Goal: Task Accomplishment & Management: Use online tool/utility

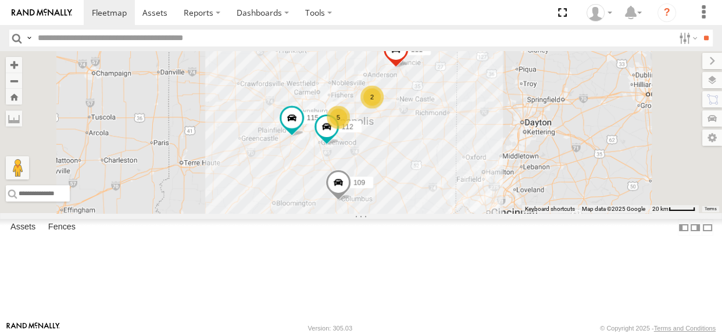
drag, startPoint x: 463, startPoint y: 213, endPoint x: 442, endPoint y: 215, distance: 21.0
click at [442, 213] on div "2 5 115 109 111 112" at bounding box center [361, 132] width 722 height 162
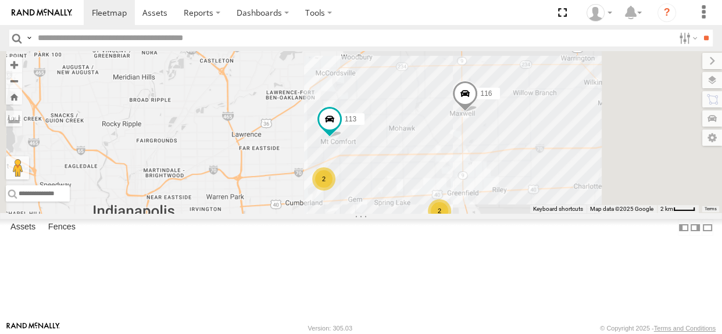
click at [335, 191] on div "2" at bounding box center [323, 178] width 23 height 23
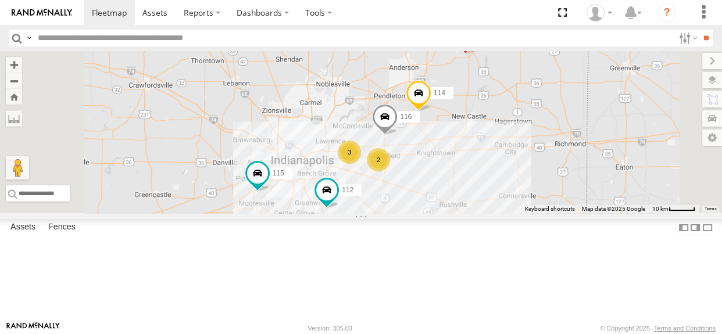
drag, startPoint x: 462, startPoint y: 159, endPoint x: 438, endPoint y: 149, distance: 26.1
click at [438, 149] on div "115 109 111 112 114 116 3 2" at bounding box center [361, 132] width 722 height 162
click at [361, 164] on div "3" at bounding box center [349, 152] width 23 height 23
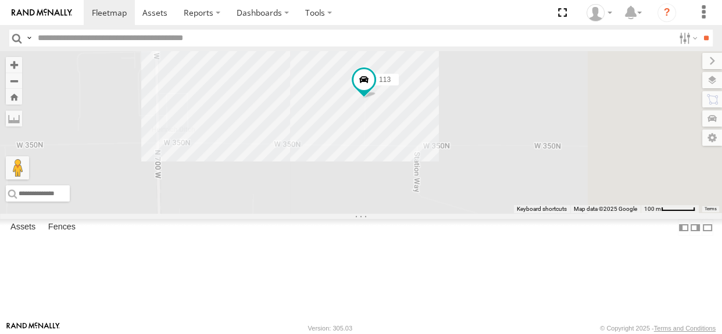
drag, startPoint x: 510, startPoint y: 139, endPoint x: 497, endPoint y: 243, distance: 104.3
click at [497, 213] on div "115 109 111 112 114 116 110 118 113" at bounding box center [361, 132] width 722 height 162
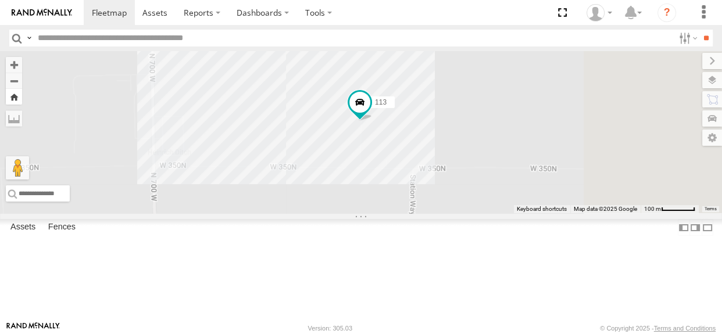
click at [22, 98] on button "Zoom Home" at bounding box center [14, 97] width 16 height 16
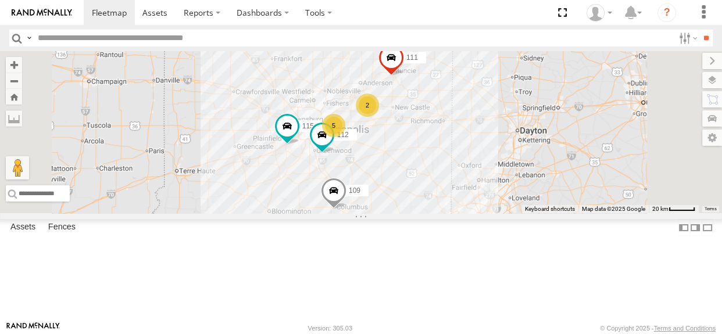
drag, startPoint x: 457, startPoint y: 212, endPoint x: 439, endPoint y: 220, distance: 19.5
click at [439, 213] on div "2 5 115 109 111 112" at bounding box center [361, 132] width 722 height 162
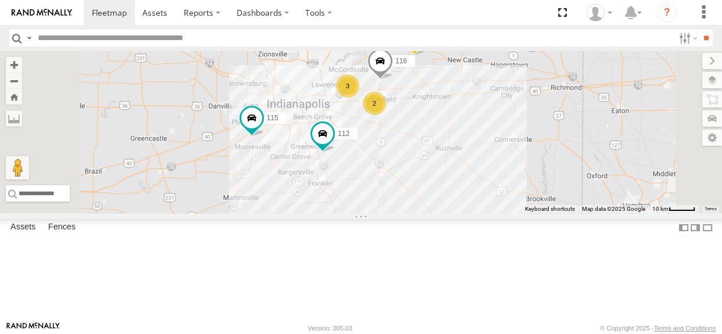
drag, startPoint x: 455, startPoint y: 169, endPoint x: 442, endPoint y: 127, distance: 43.8
click at [442, 127] on div "115 109 111 112 114 116 3 2" at bounding box center [361, 132] width 722 height 162
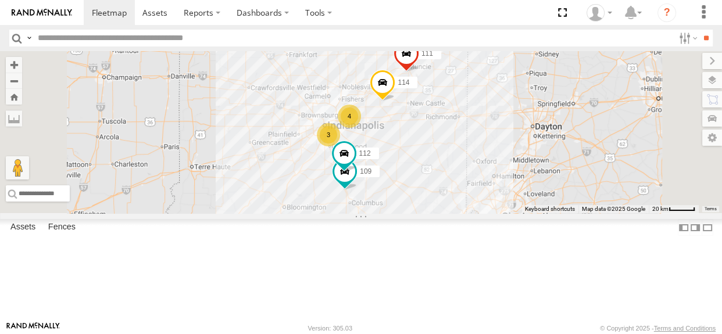
click at [361, 128] on div "4" at bounding box center [349, 116] width 23 height 23
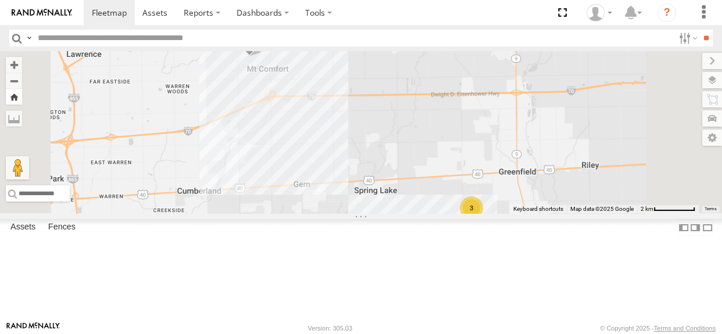
click at [22, 98] on button "Zoom Home" at bounding box center [14, 97] width 16 height 16
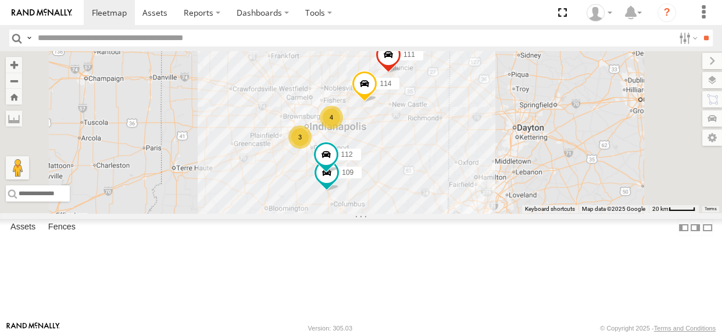
drag, startPoint x: 461, startPoint y: 225, endPoint x: 442, endPoint y: 224, distance: 19.2
click at [442, 213] on div "114 3 4 109 111 112" at bounding box center [361, 132] width 722 height 162
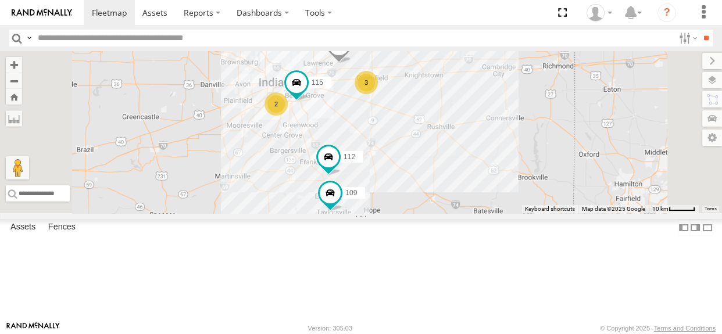
drag, startPoint x: 463, startPoint y: 203, endPoint x: 436, endPoint y: 204, distance: 26.8
click at [436, 204] on div "114 109 111 112 2 110 3 115" at bounding box center [361, 132] width 722 height 162
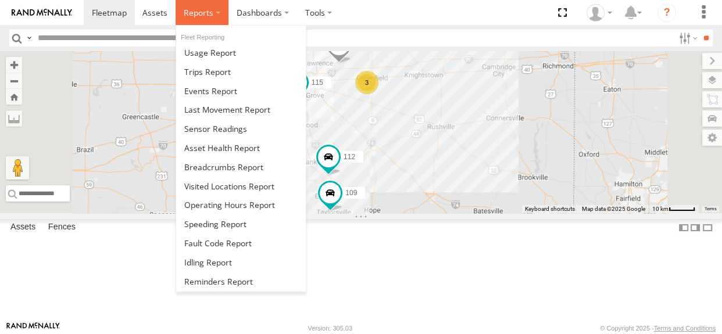
click at [212, 8] on label at bounding box center [202, 12] width 53 height 25
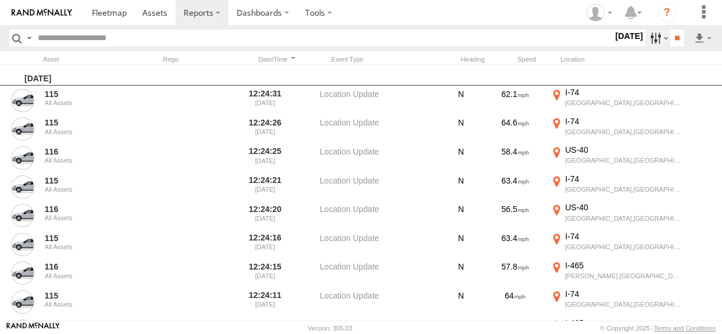
click at [646, 38] on label at bounding box center [657, 38] width 25 height 17
click at [0, 0] on span "Media" at bounding box center [0, 0] width 0 height 0
click at [675, 39] on input "**" at bounding box center [676, 38] width 13 height 17
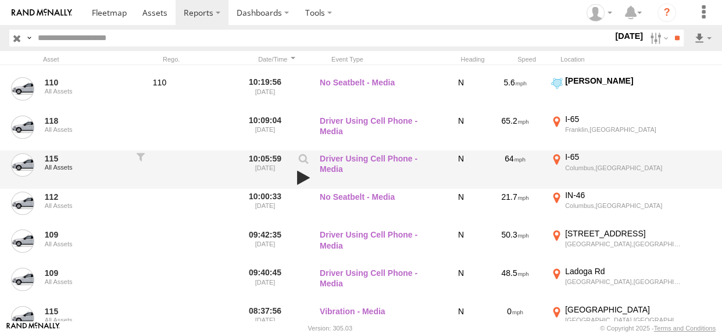
scroll to position [546, 0]
click at [302, 177] on link at bounding box center [303, 177] width 20 height 16
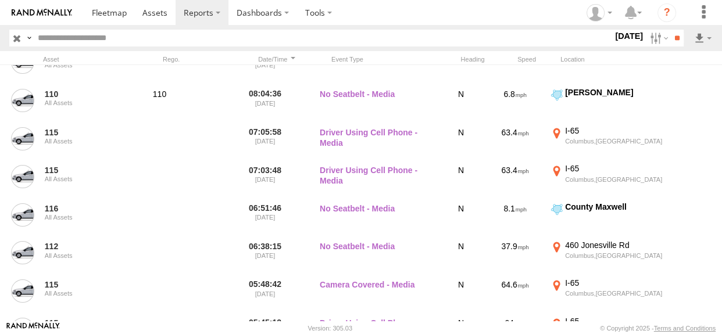
scroll to position [915, 0]
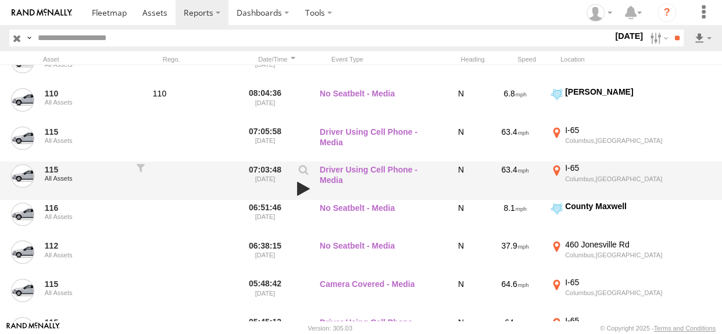
click at [302, 189] on link at bounding box center [303, 189] width 20 height 16
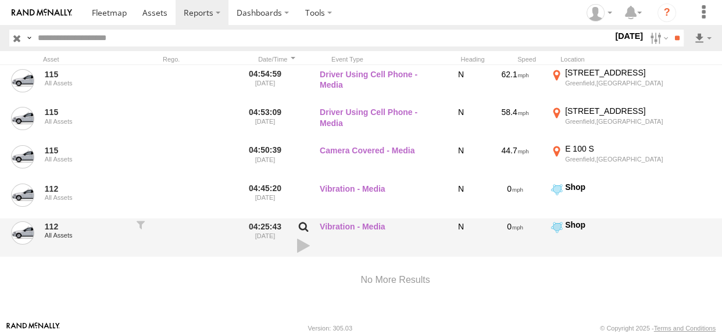
scroll to position [1245, 0]
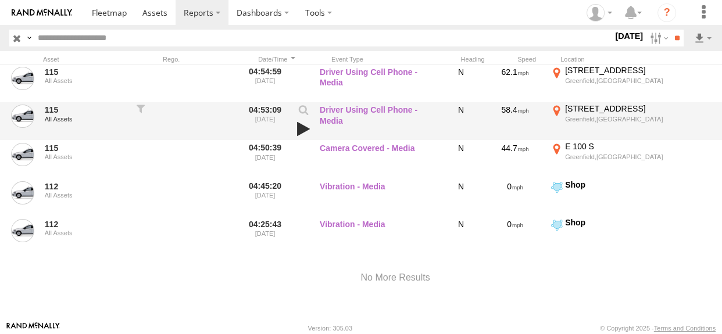
click at [305, 127] on link at bounding box center [303, 129] width 20 height 16
